Goal: Navigation & Orientation: Find specific page/section

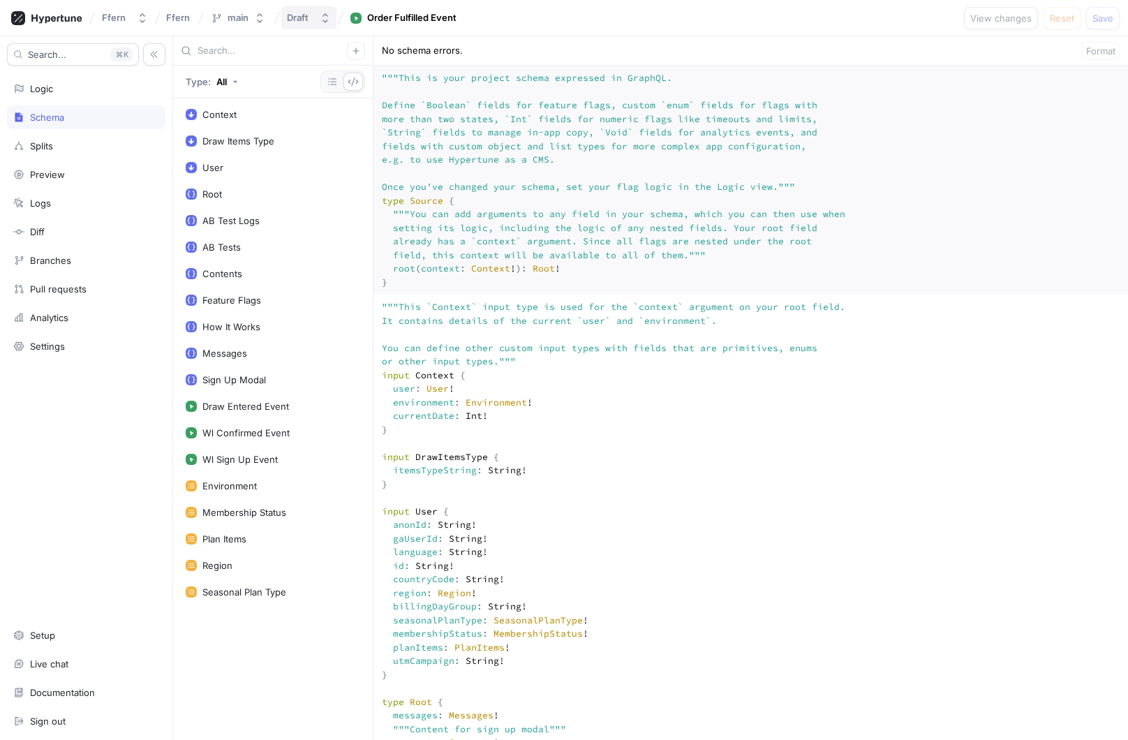
click at [322, 18] on icon "button" at bounding box center [325, 18] width 11 height 11
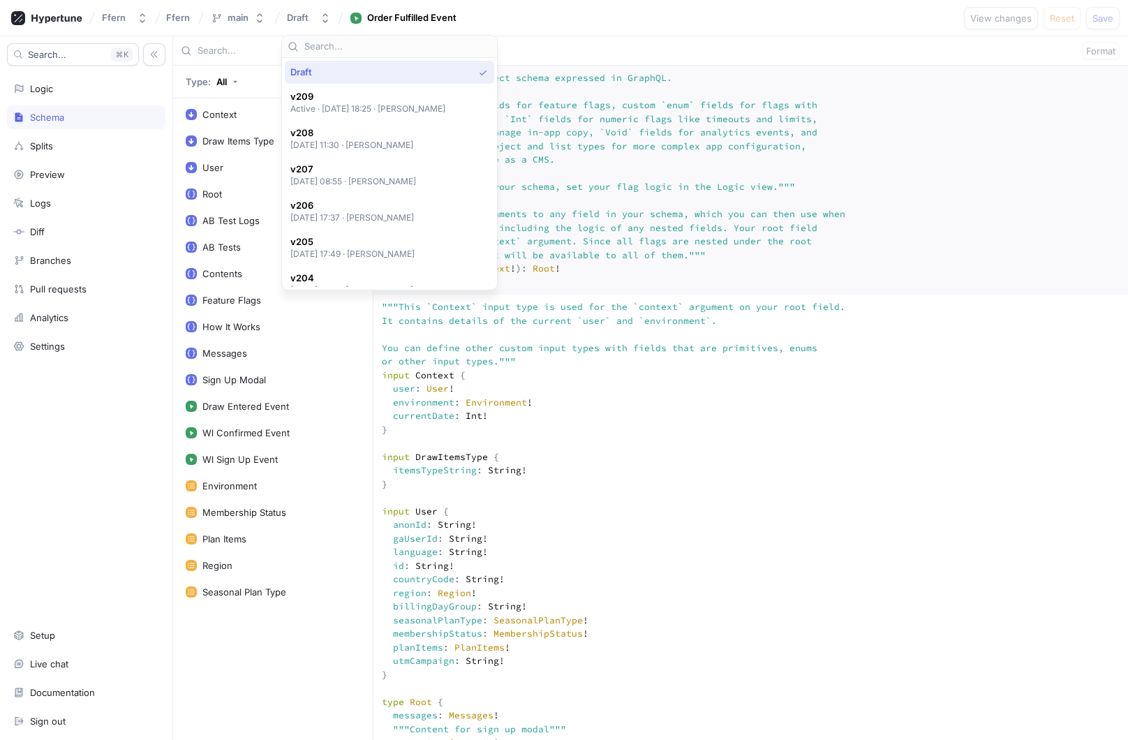
click at [459, 76] on div "Draft" at bounding box center [381, 72] width 183 height 12
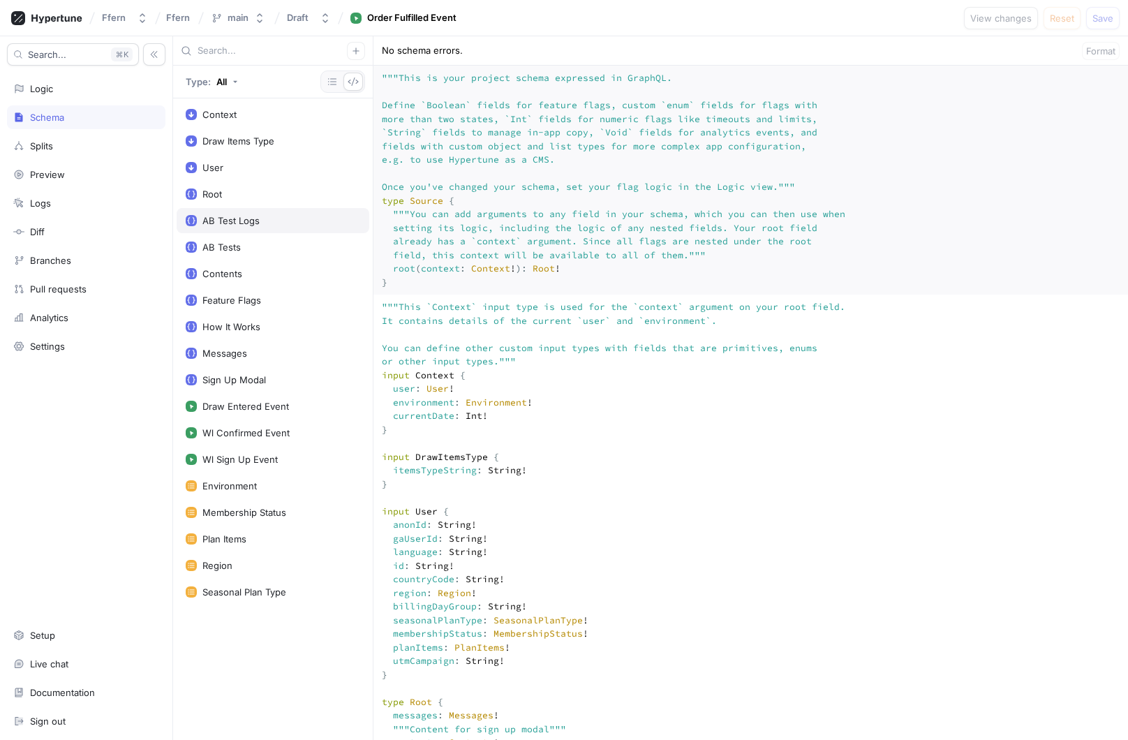
click at [281, 215] on div "AB Test Logs" at bounding box center [273, 220] width 174 height 11
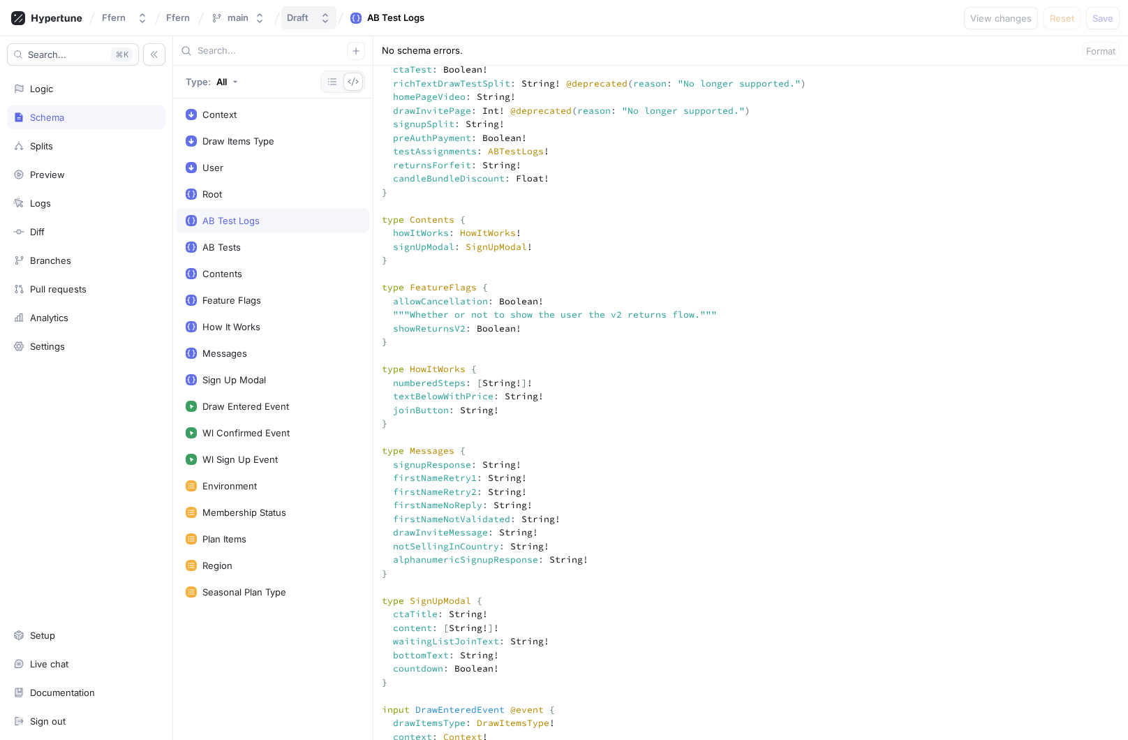
click at [327, 20] on icon "button" at bounding box center [326, 18] width 6 height 10
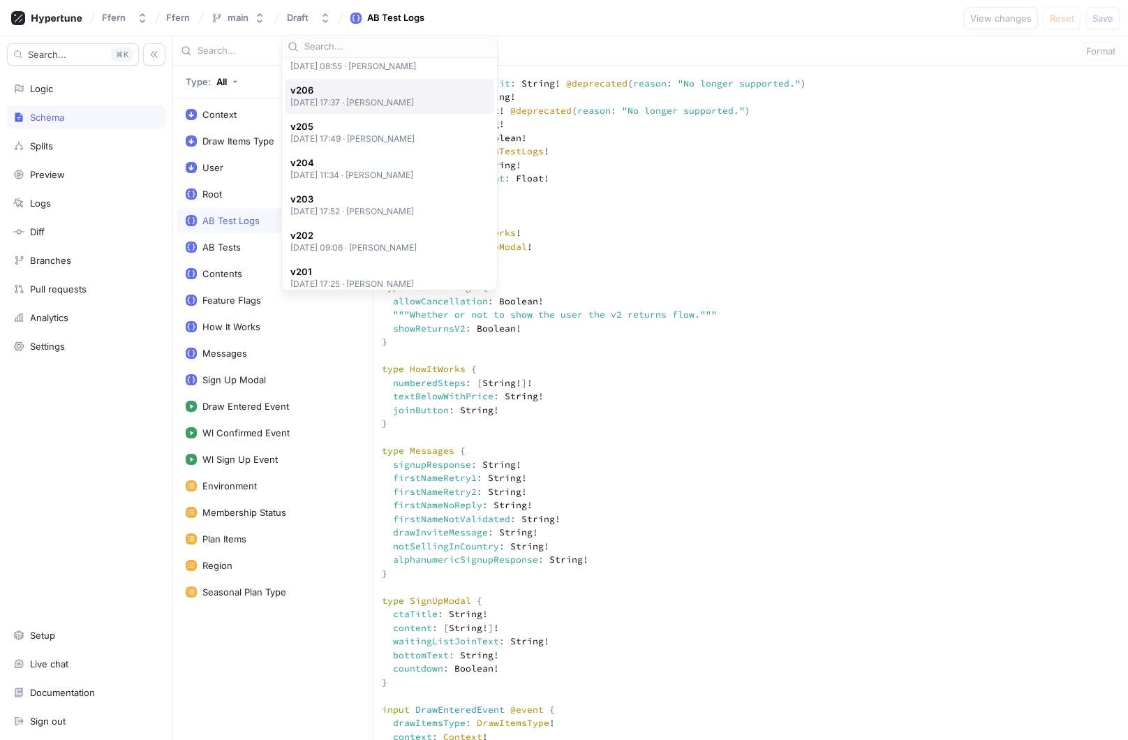
scroll to position [0, 0]
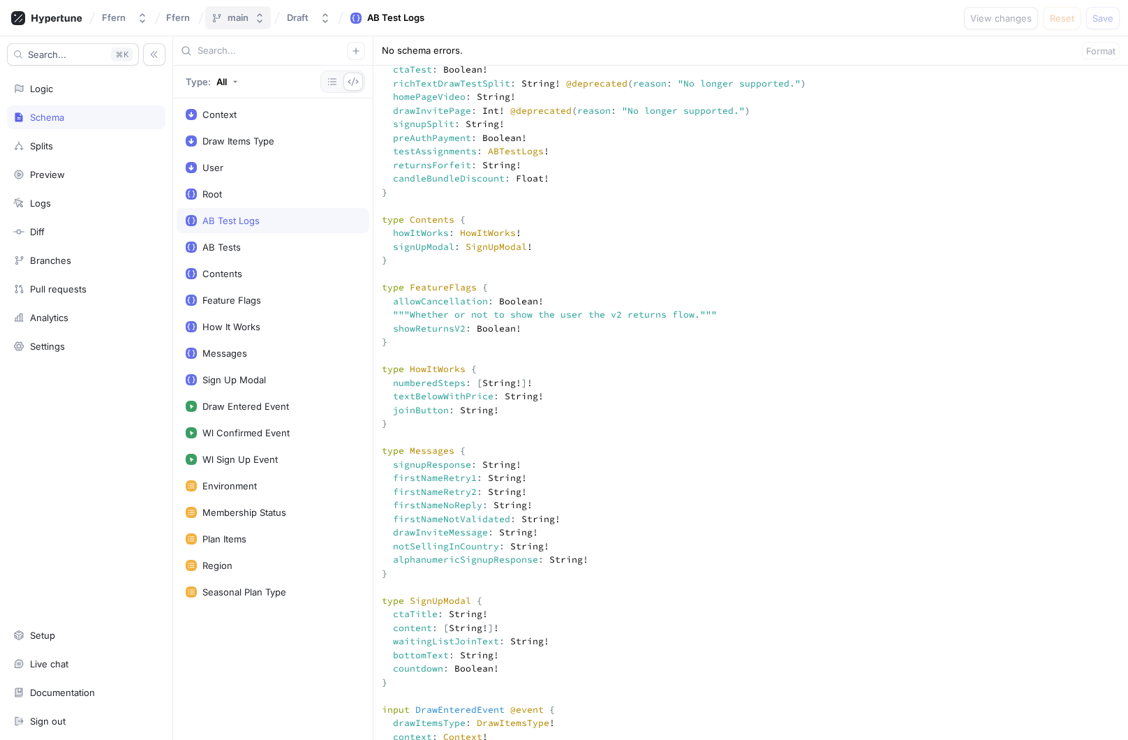
click at [261, 18] on icon "button" at bounding box center [259, 18] width 11 height 11
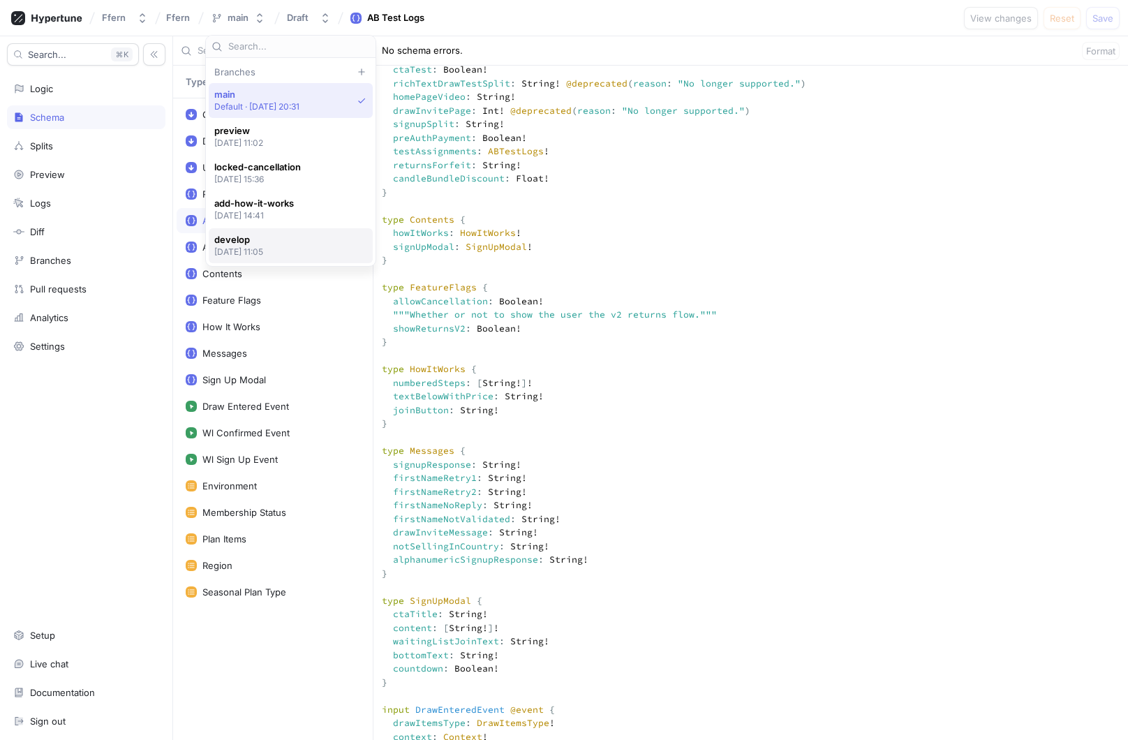
click at [264, 238] on span "develop" at bounding box center [239, 240] width 50 height 12
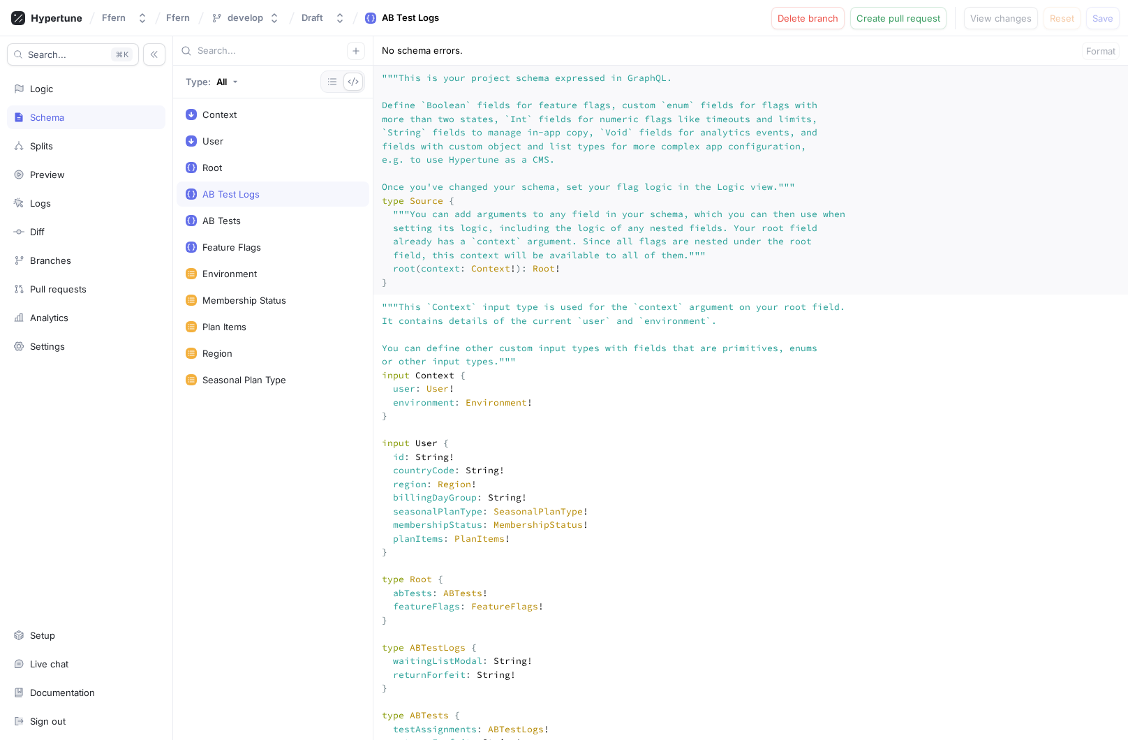
scroll to position [632, 0]
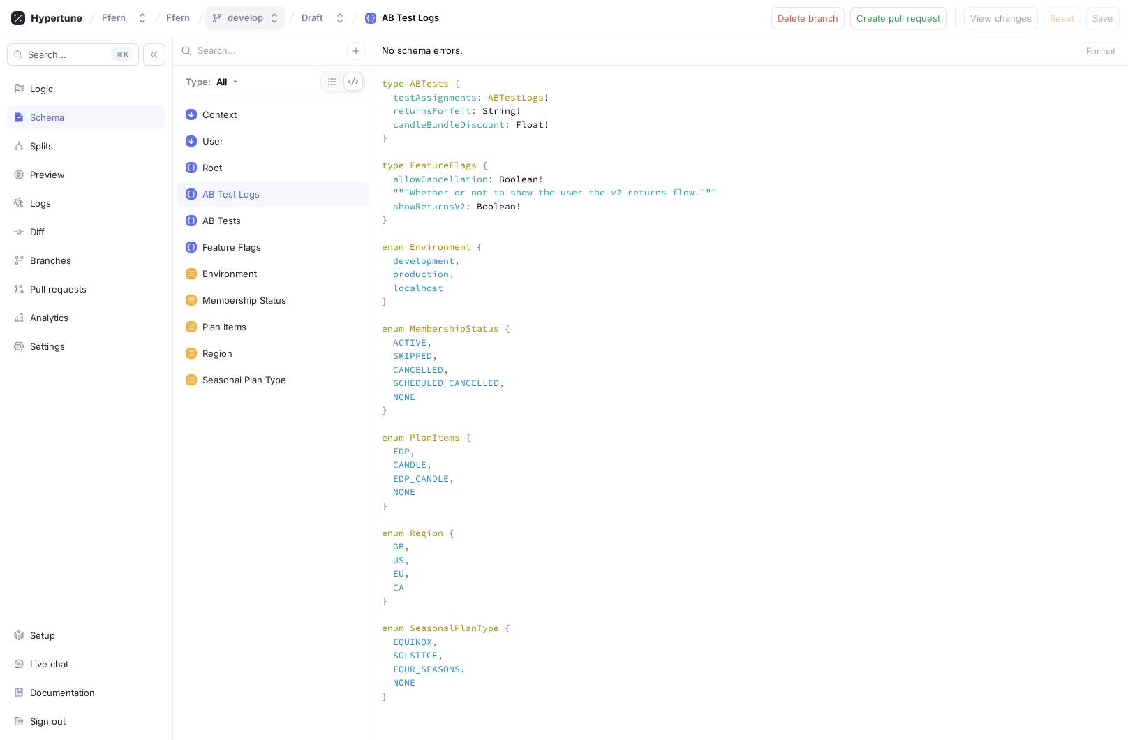
click at [274, 18] on icon "button" at bounding box center [274, 18] width 11 height 11
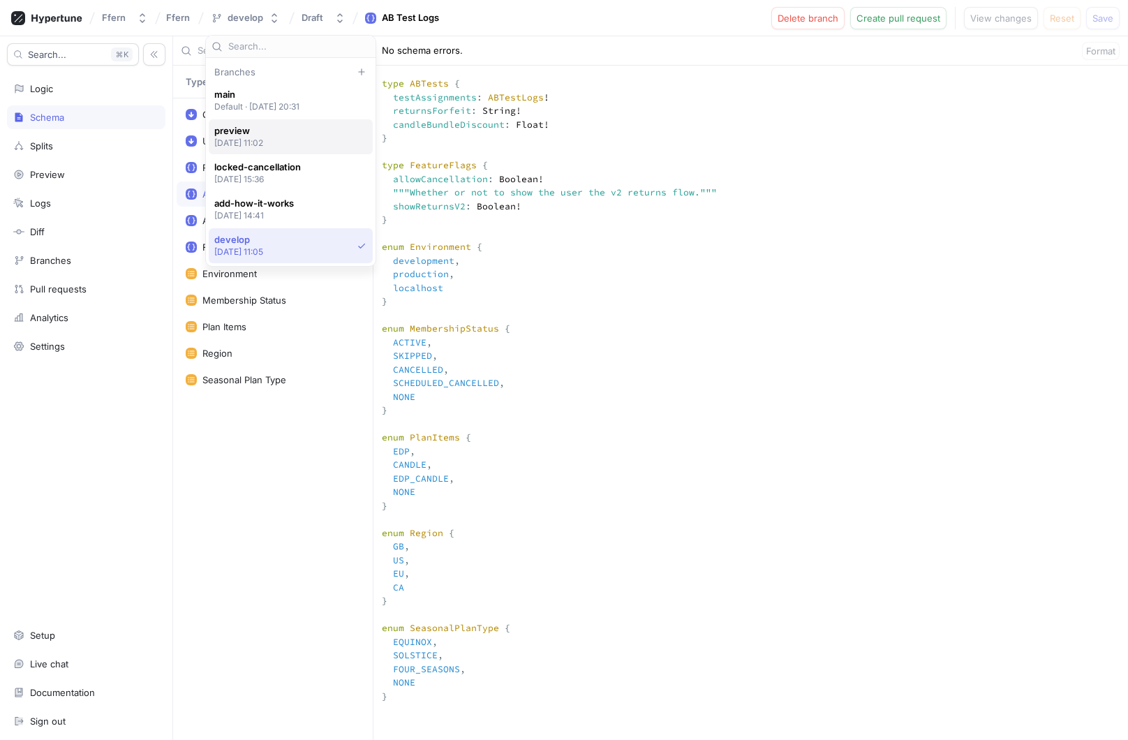
click at [264, 139] on p "[DATE] 11:02" at bounding box center [239, 143] width 50 height 12
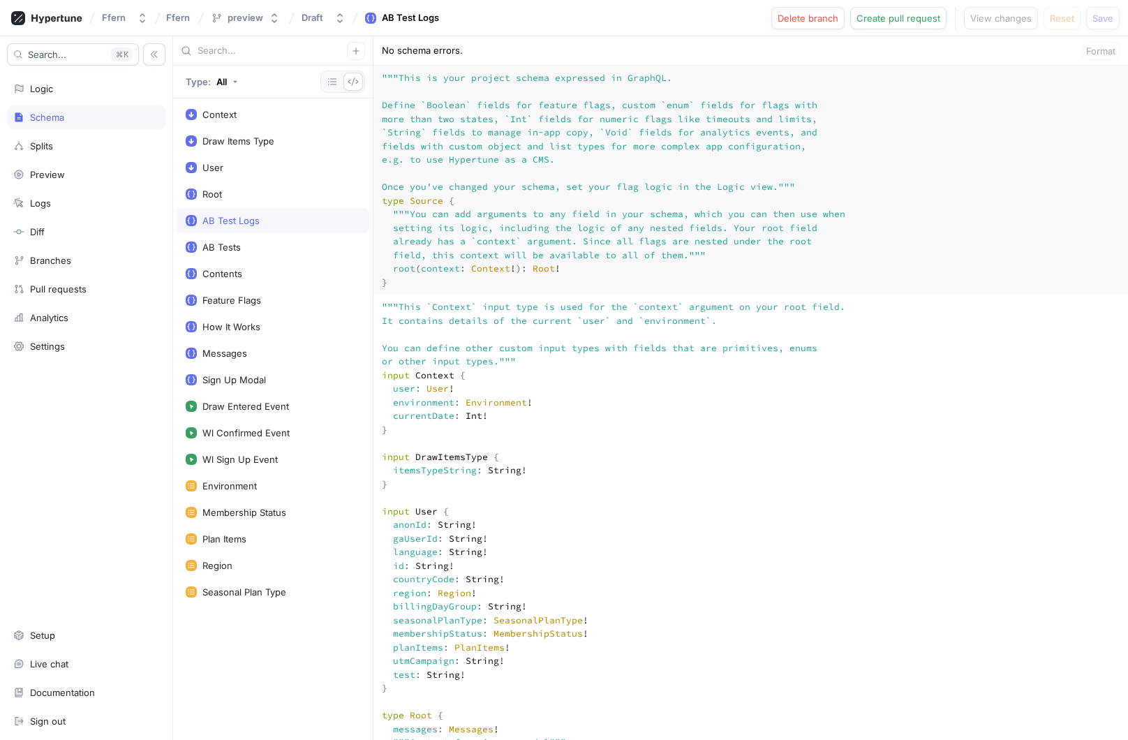
scroll to position [877, 0]
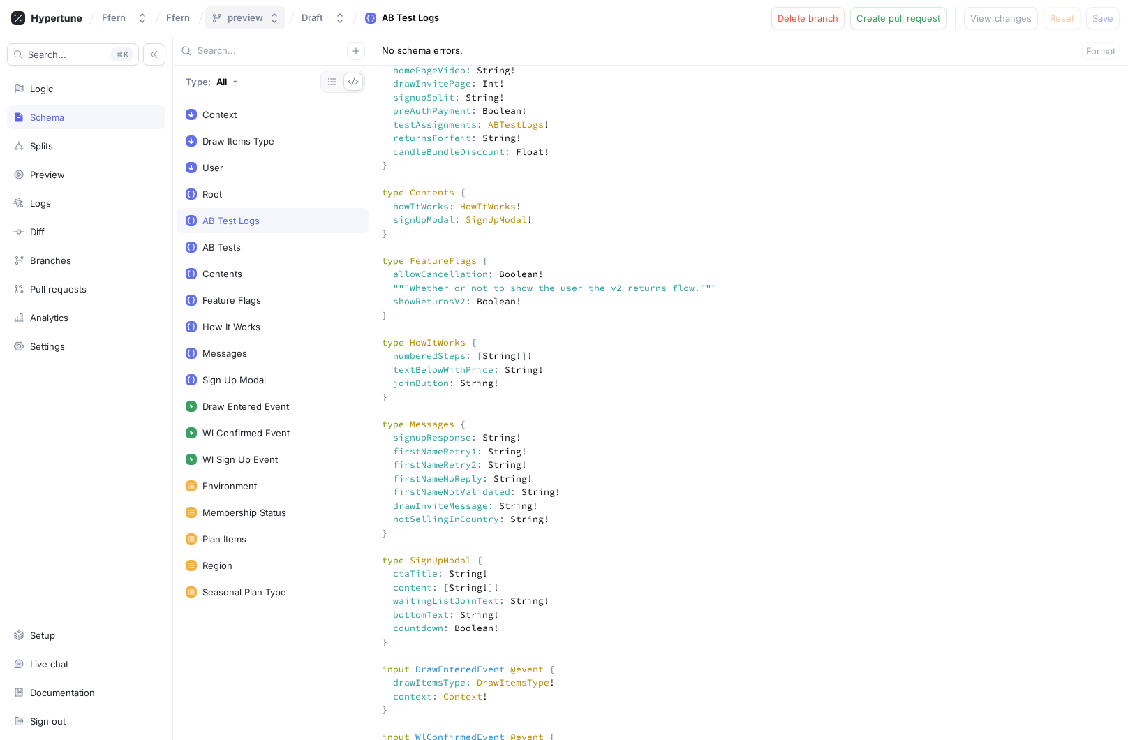
click at [276, 20] on icon "button" at bounding box center [274, 18] width 11 height 11
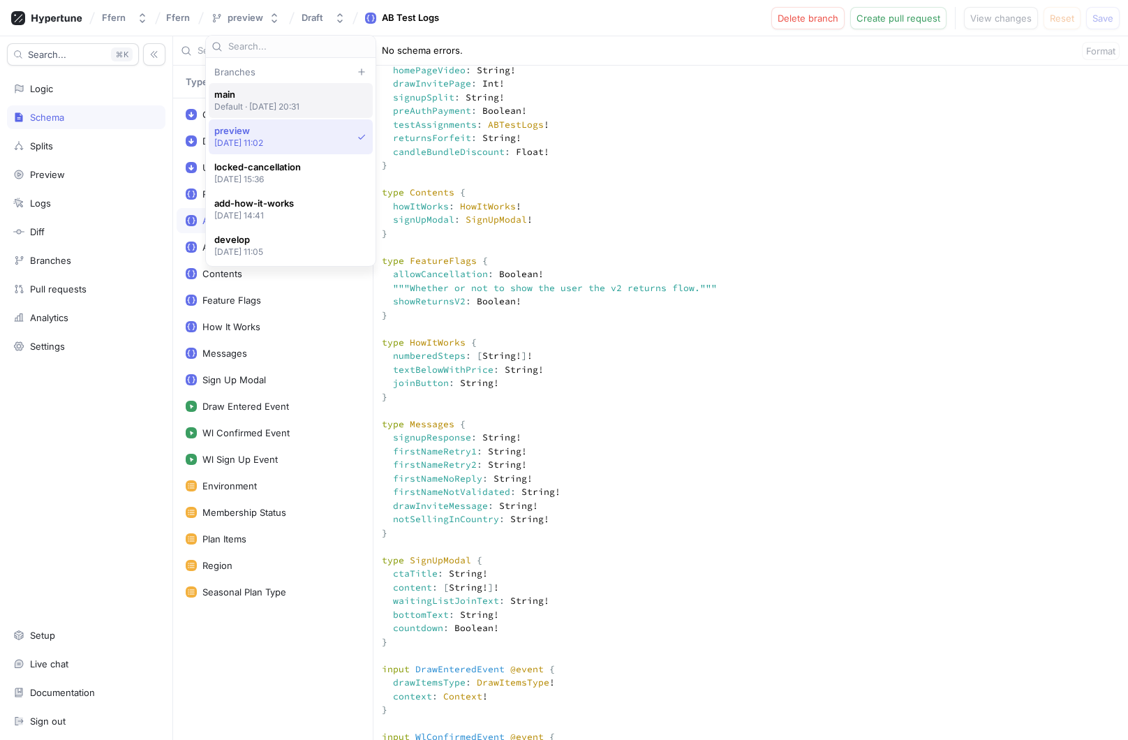
click at [260, 98] on span "main" at bounding box center [257, 95] width 86 height 12
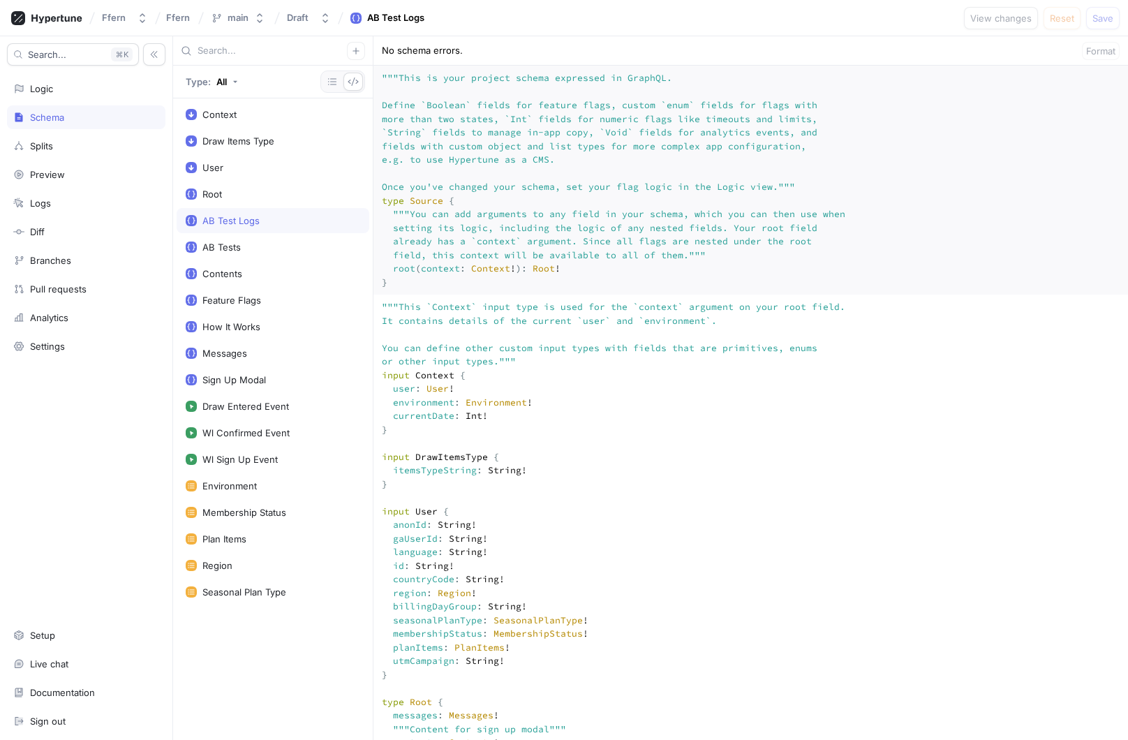
scroll to position [863, 0]
